Goal: Navigation & Orientation: Find specific page/section

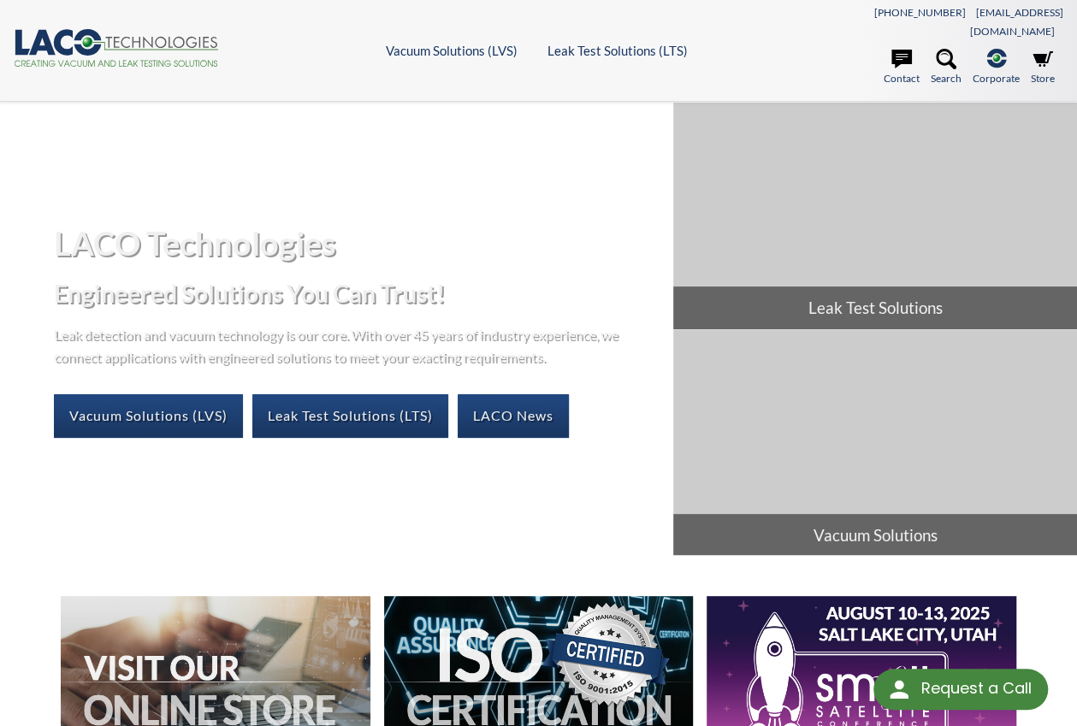
select select "Language Translate Widget"
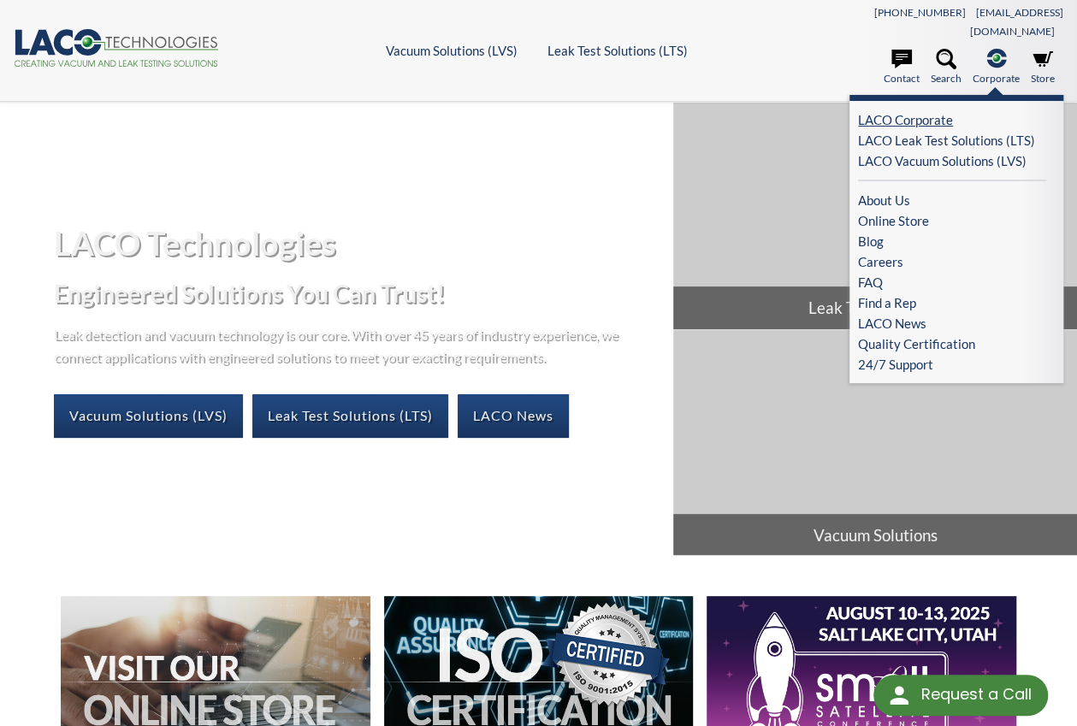
click at [903, 109] on link "LACO Corporate" at bounding box center [952, 119] width 188 height 21
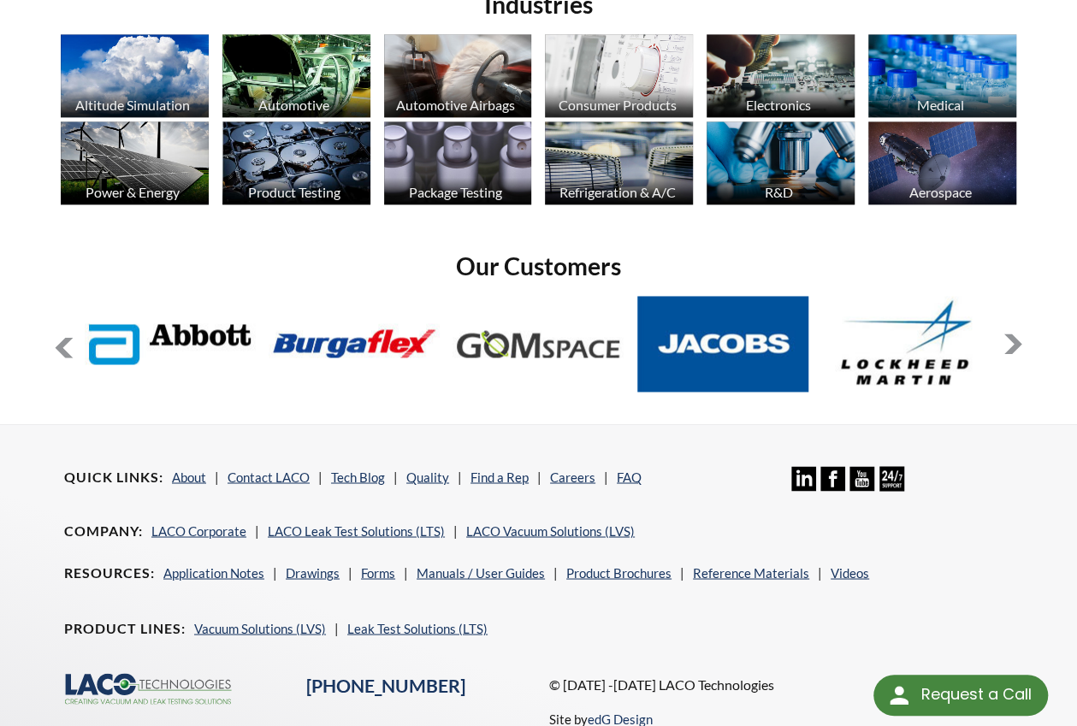
scroll to position [1243, 0]
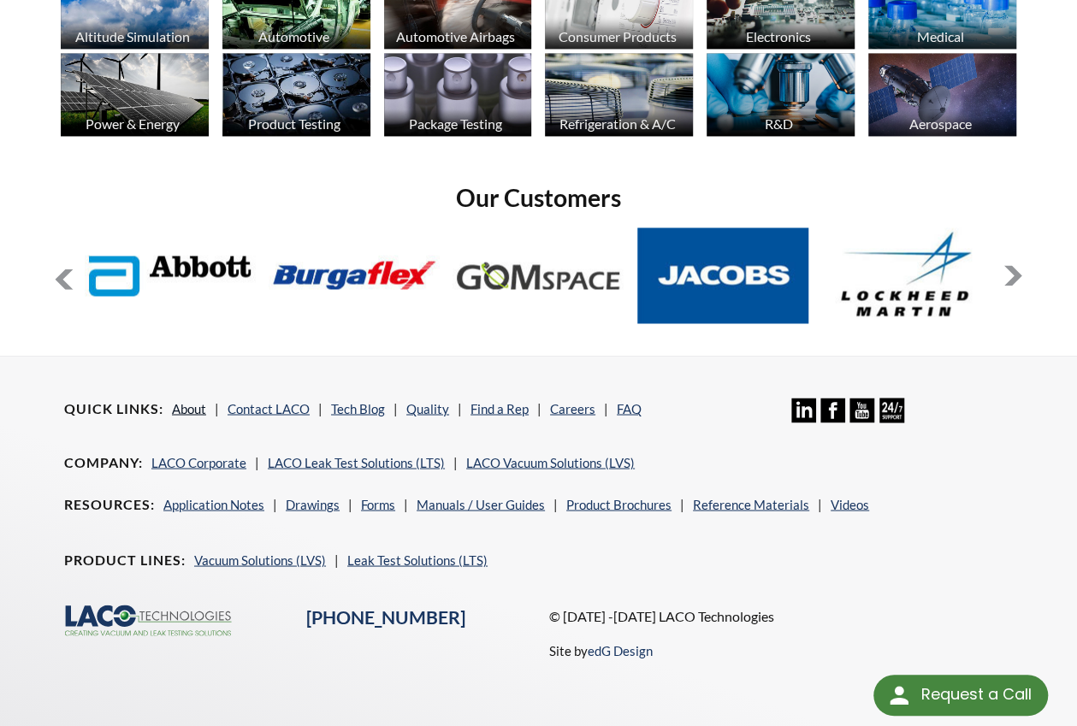
click at [186, 400] on link "About" at bounding box center [189, 407] width 34 height 15
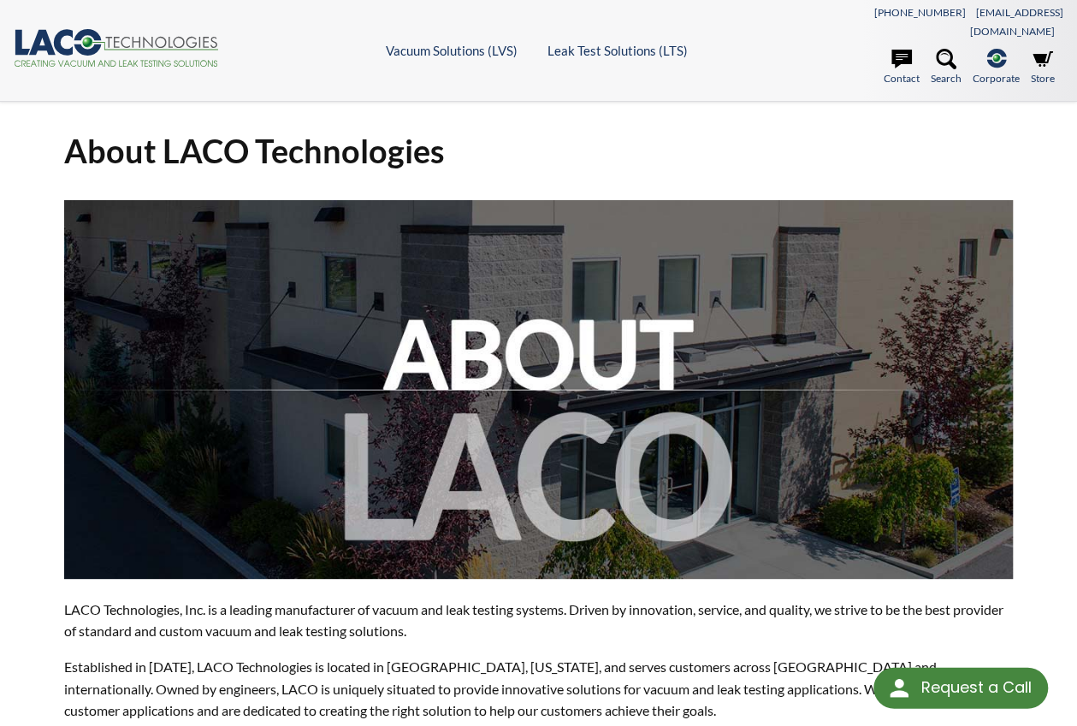
select select "Language Translate Widget"
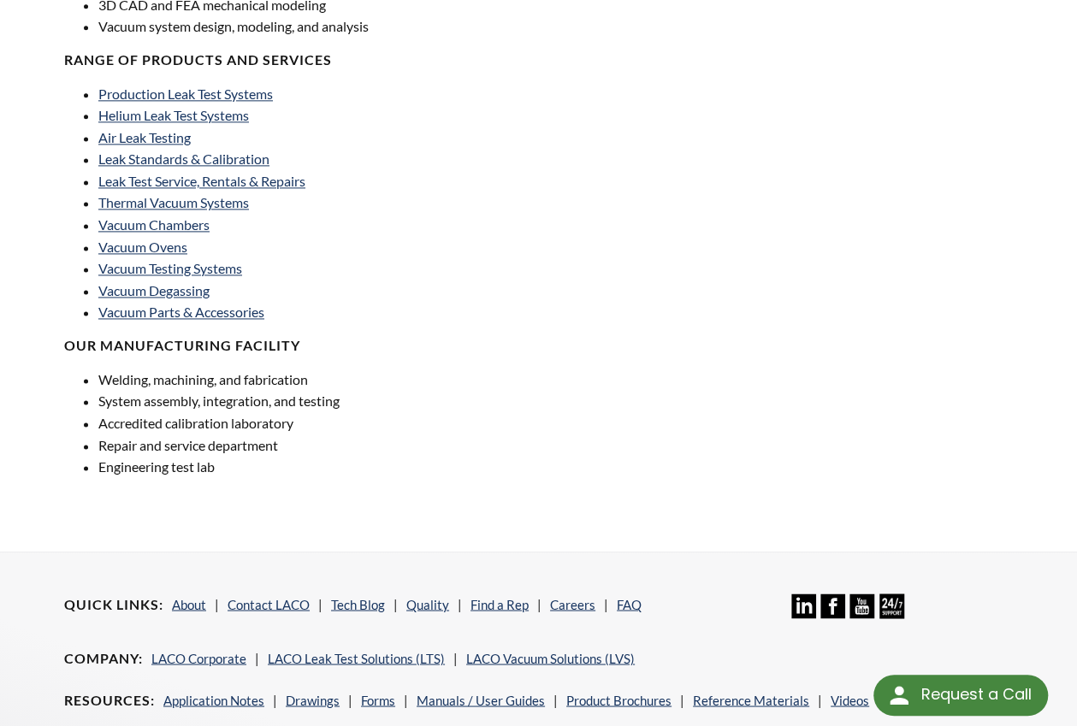
scroll to position [1278, 0]
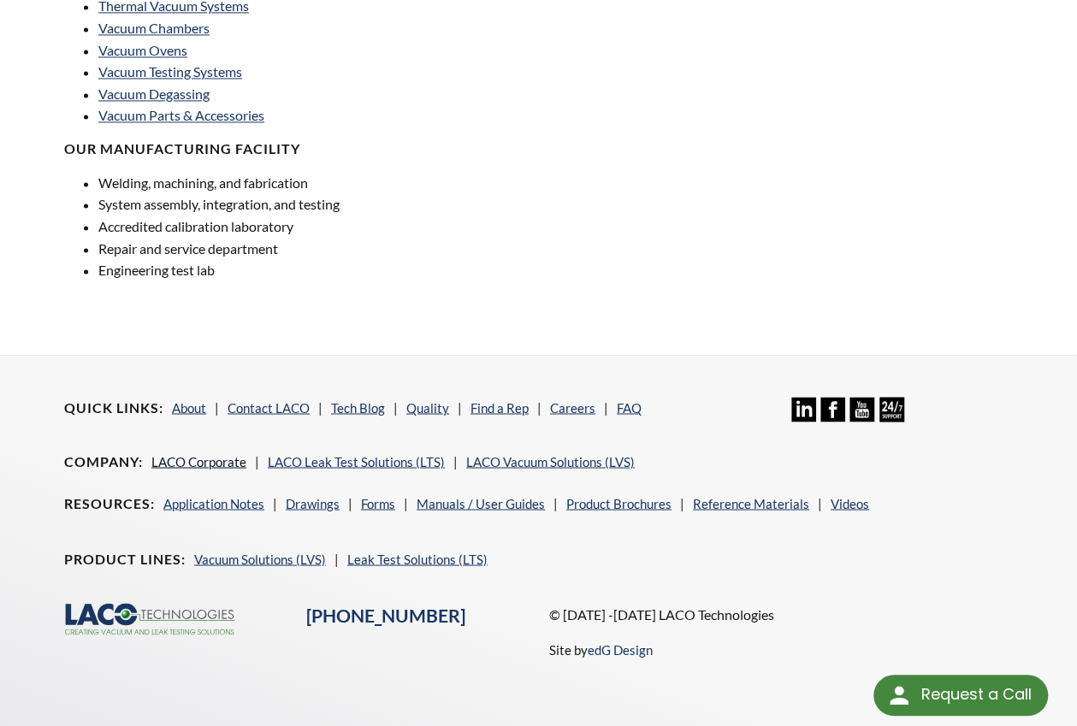
click at [181, 453] on link "LACO Corporate" at bounding box center [198, 460] width 95 height 15
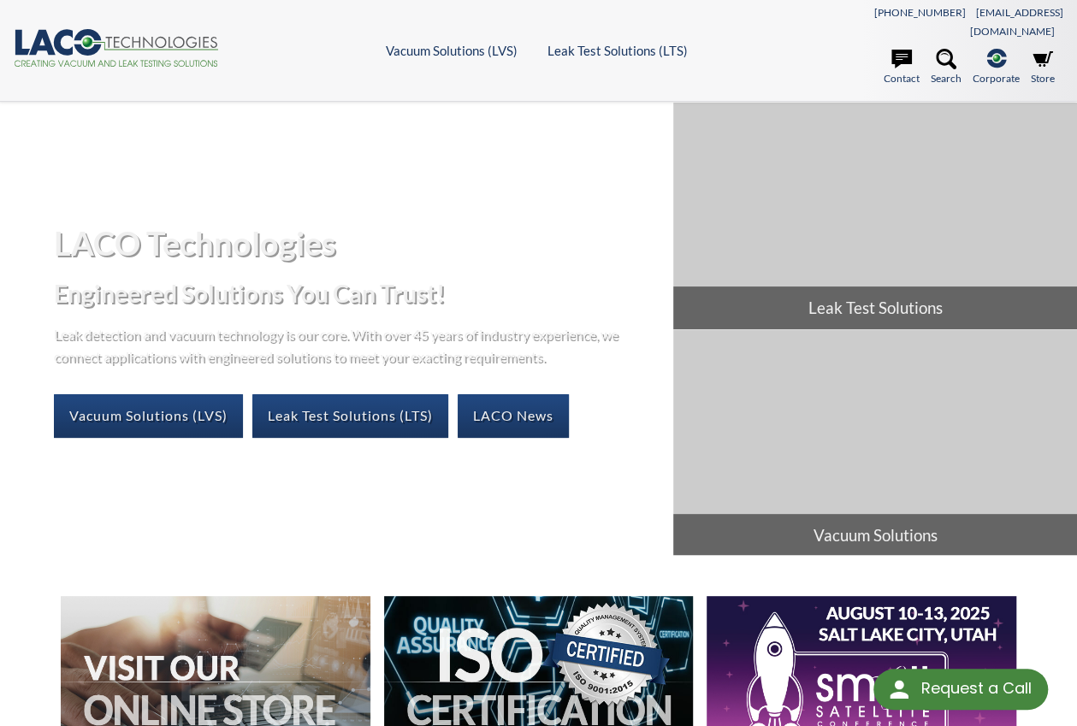
select select "Language Translate Widget"
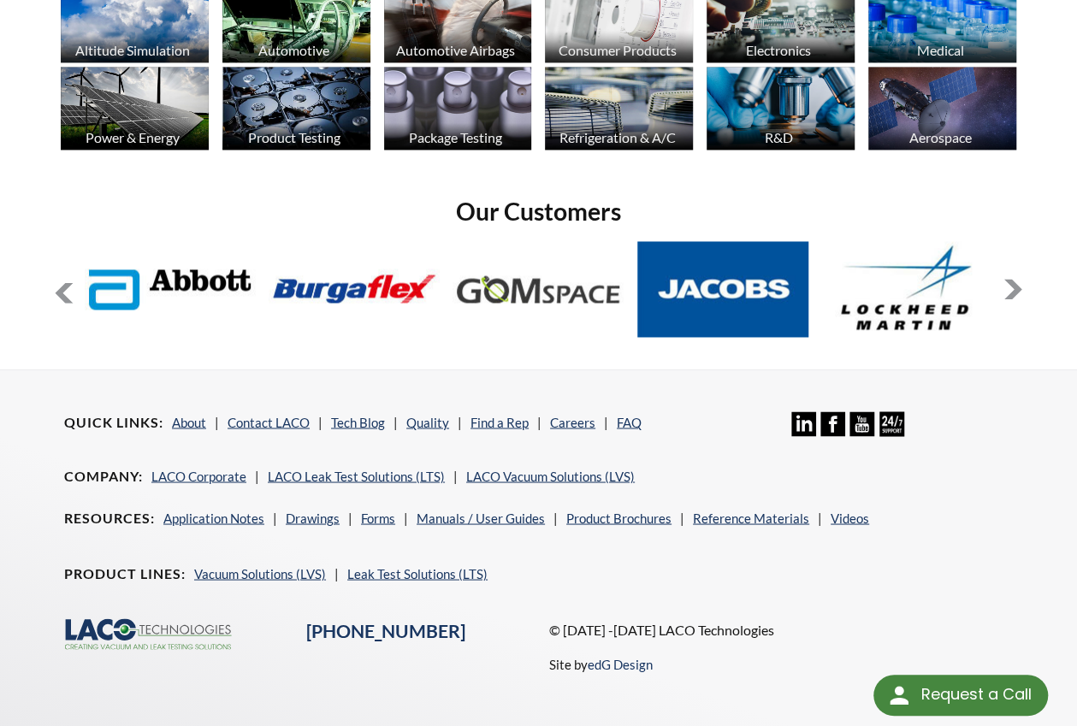
scroll to position [1243, 0]
